Goal: Information Seeking & Learning: Learn about a topic

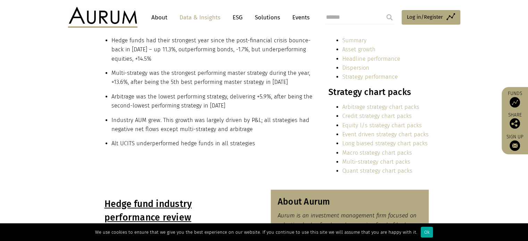
scroll to position [181, 0]
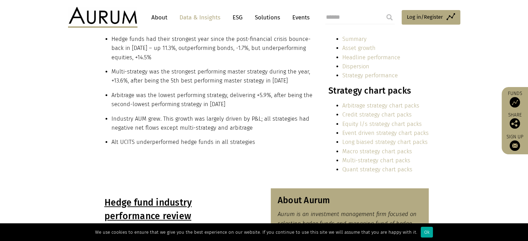
click at [368, 108] on link "Arbitrage strategy chart packs" at bounding box center [380, 105] width 77 height 7
click at [364, 169] on link "Quant strategy chart packs" at bounding box center [377, 169] width 70 height 7
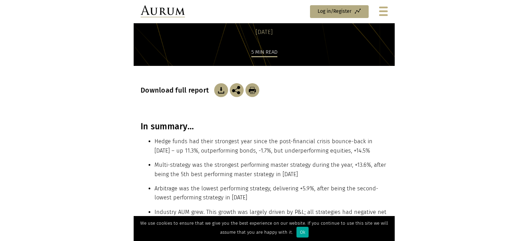
scroll to position [0, 0]
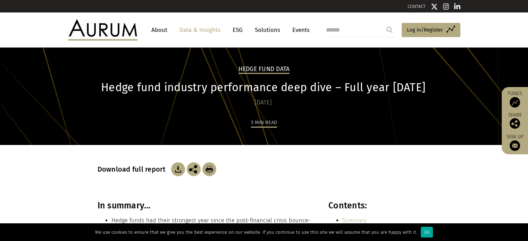
click at [207, 30] on link "Data & Insights" at bounding box center [200, 30] width 48 height 13
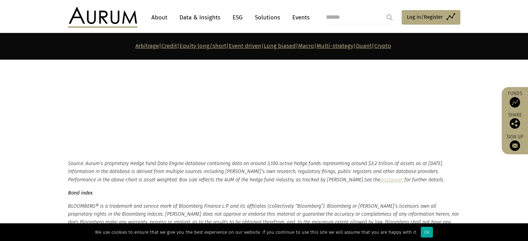
scroll to position [3362, 0]
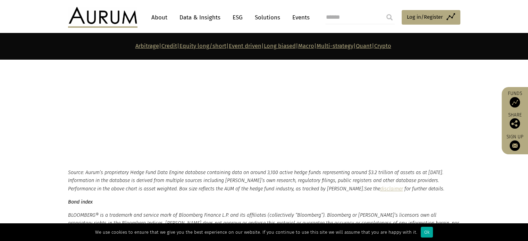
click at [220, 104] on p "Want to share our charts? We are happy for you to do so, but please do quote th…" at bounding box center [263, 108] width 390 height 9
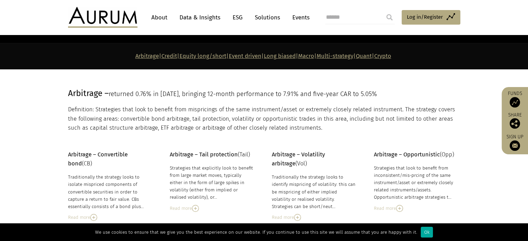
scroll to position [83, 0]
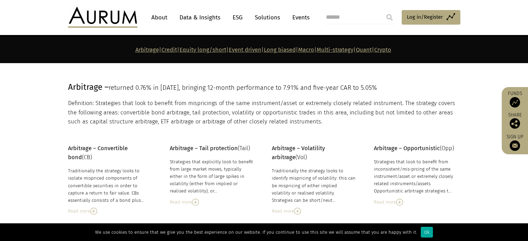
scroll to position [90, 0]
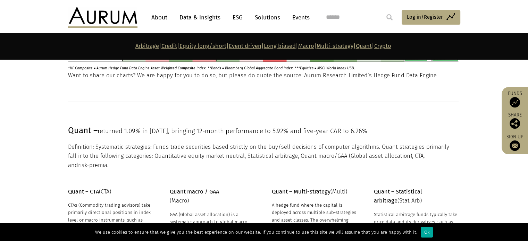
scroll to position [2875, 0]
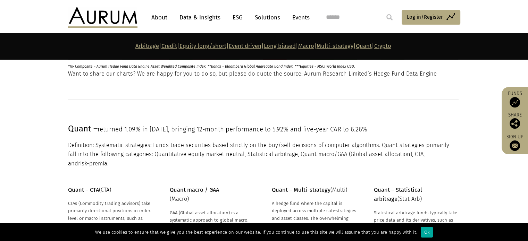
click at [97, 141] on p "Definition: Systematic strategies: Funds trade securities based strictly on the…" at bounding box center [263, 154] width 390 height 27
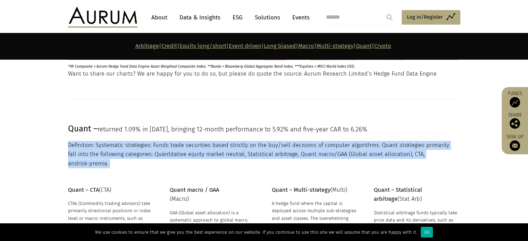
click at [97, 141] on p "Definition: Systematic strategies: Funds trade securities based strictly on the…" at bounding box center [263, 154] width 390 height 27
copy main "Definition: Systematic strategies: Funds trade securities based strictly on the…"
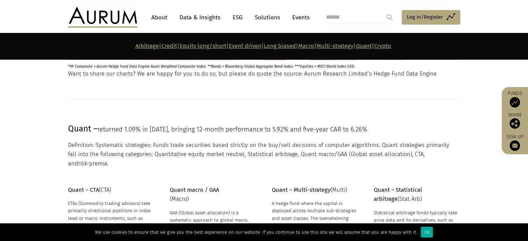
click at [136, 117] on section at bounding box center [264, 100] width 528 height 44
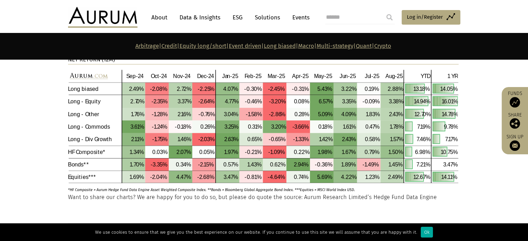
scroll to position [2099, 0]
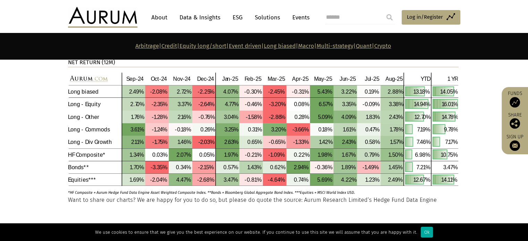
click at [107, 27] on img at bounding box center [102, 17] width 69 height 21
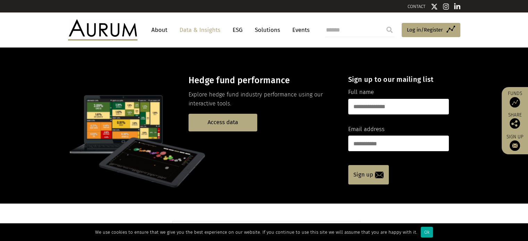
click at [180, 60] on div "Hedge fund performance Explore hedge fund industry performance using our intera…" at bounding box center [264, 126] width 528 height 156
click at [216, 118] on link "Access data" at bounding box center [222, 123] width 69 height 18
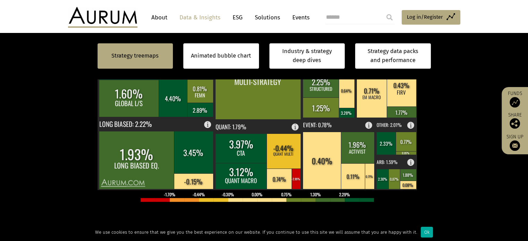
scroll to position [264, 0]
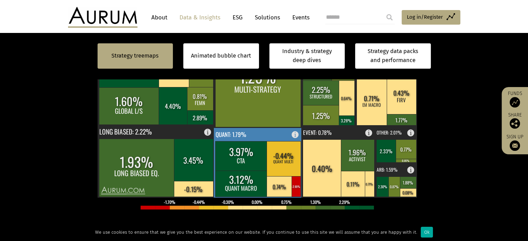
drag, startPoint x: 293, startPoint y: 131, endPoint x: 255, endPoint y: 150, distance: 42.8
click at [255, 150] on rect at bounding box center [241, 155] width 52 height 29
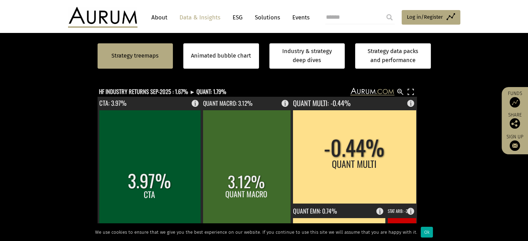
scroll to position [194, 0]
click at [441, 133] on section "Strategy treemaps Animated bubble chart Industry & strategy deep dives Strategy…" at bounding box center [264, 209] width 528 height 434
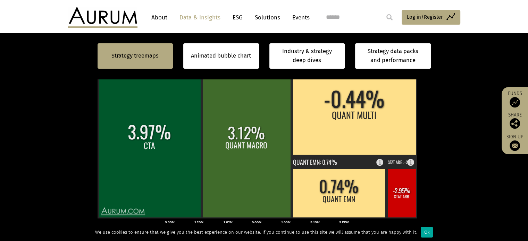
click at [437, 103] on section "Strategy treemaps Animated bubble chart Industry & strategy deep dives Strategy…" at bounding box center [264, 160] width 528 height 434
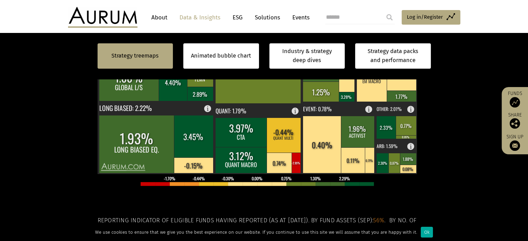
scroll to position [283, 0]
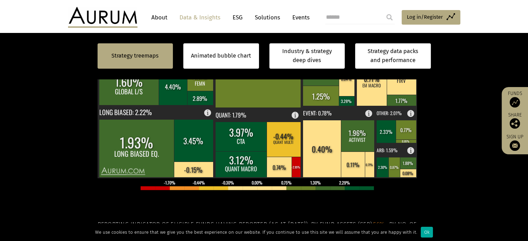
click at [252, 217] on div "Hedge fund performance by strategy – September 2025 (asset weighted) How to nav…" at bounding box center [263, 125] width 333 height 353
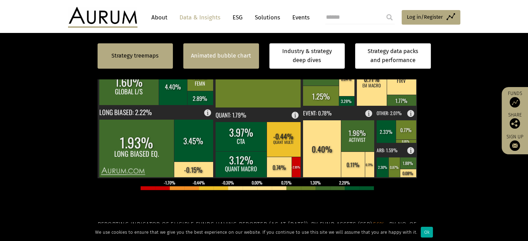
click at [247, 62] on div "Animated bubble chart" at bounding box center [221, 55] width 76 height 25
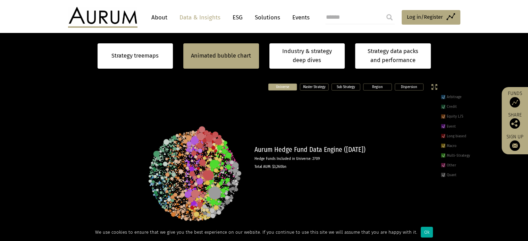
scroll to position [200, 0]
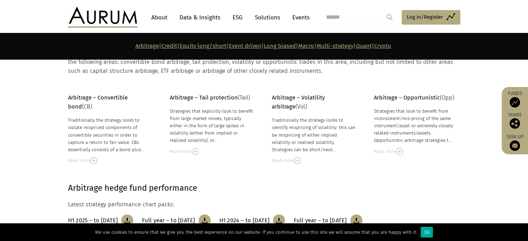
scroll to position [141, 0]
